Goal: Task Accomplishment & Management: Use online tool/utility

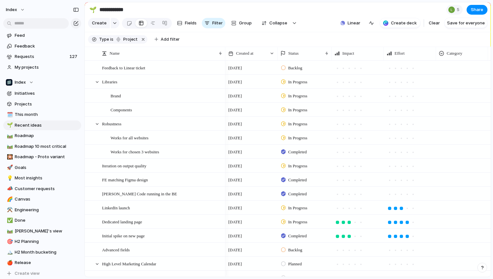
click at [30, 56] on span "Requests" at bounding box center [41, 56] width 53 height 7
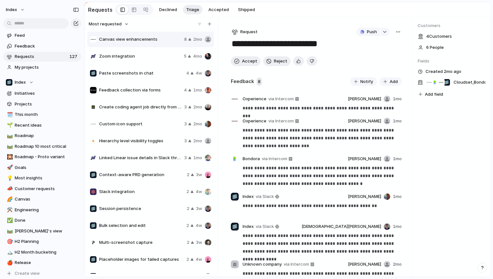
click at [236, 35] on div "button" at bounding box center [235, 32] width 6 height 6
click at [270, 27] on div "Initiative Project Request" at bounding box center [246, 139] width 493 height 279
